Goal: Navigation & Orientation: Find specific page/section

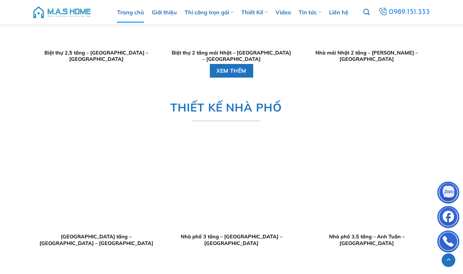
scroll to position [1190, 0]
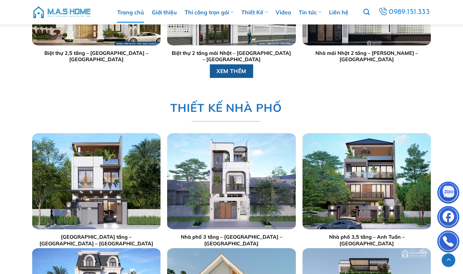
click at [234, 70] on span "XEM THÊM" at bounding box center [232, 71] width 30 height 9
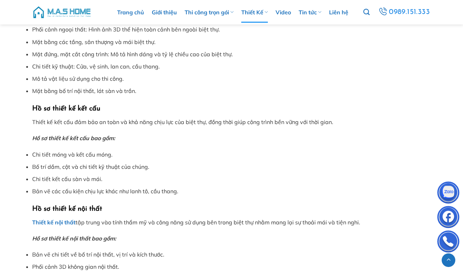
scroll to position [2555, 0]
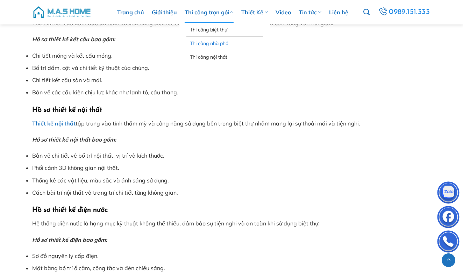
click at [209, 42] on link "Thi công nhà phố" at bounding box center [225, 43] width 70 height 13
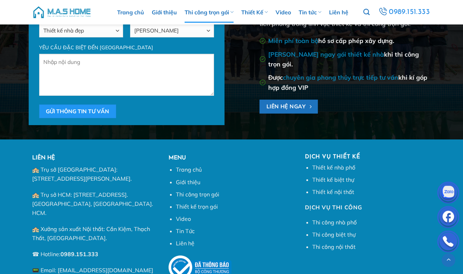
scroll to position [3982, 0]
